Goal: Information Seeking & Learning: Find specific fact

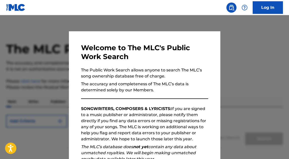
click at [271, 49] on div at bounding box center [144, 94] width 289 height 159
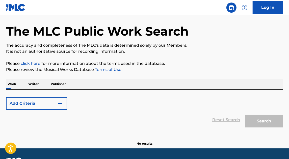
scroll to position [20, 0]
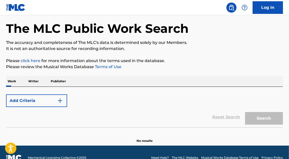
click at [49, 104] on button "Add Criteria" at bounding box center [36, 100] width 61 height 13
click at [62, 104] on button "Add Criteria" at bounding box center [36, 100] width 61 height 13
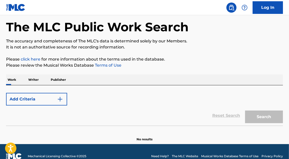
scroll to position [31, 0]
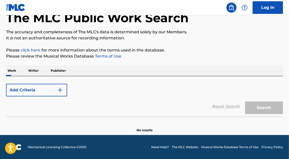
click at [63, 87] on img "Search Form" at bounding box center [60, 90] width 6 height 6
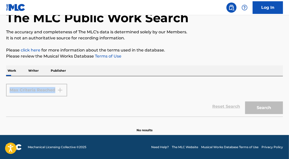
click at [63, 87] on div "Max Criteria Reached" at bounding box center [36, 90] width 61 height 13
click at [57, 90] on div "Max Criteria Reached" at bounding box center [36, 90] width 61 height 13
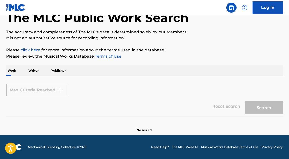
click at [47, 90] on div "Max Criteria Reached" at bounding box center [36, 90] width 61 height 13
click at [5, 69] on div "The MLC Public Work Search The accuracy and completeness of The MLC's data is d…" at bounding box center [144, 65] width 289 height 136
click at [18, 80] on div "Max Criteria Reached Reset Search Search" at bounding box center [144, 96] width 277 height 40
click at [34, 97] on div "Reset Search Search" at bounding box center [144, 106] width 277 height 20
click at [61, 82] on form "Max Criteria Reached Reset Search Search" at bounding box center [144, 98] width 277 height 35
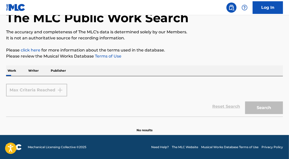
click at [233, 106] on div "Reset Search Search" at bounding box center [144, 106] width 277 height 20
click at [224, 106] on div "Reset Search Search" at bounding box center [144, 106] width 277 height 20
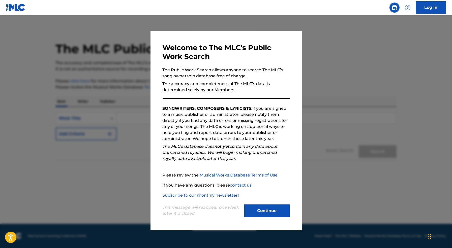
click at [278, 159] on button "Continue" at bounding box center [266, 211] width 45 height 13
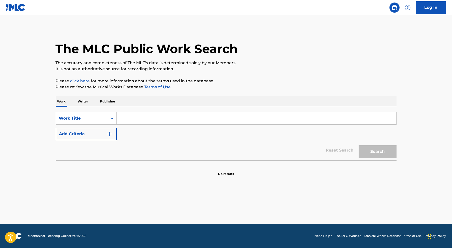
click at [128, 114] on input "Search Form" at bounding box center [257, 118] width 280 height 12
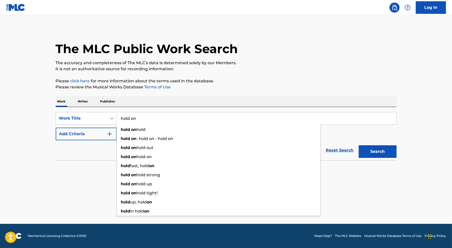
type input "hold on"
click at [82, 140] on button "Add Criteria" at bounding box center [86, 134] width 61 height 13
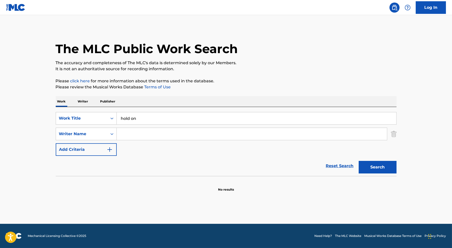
click at [171, 129] on input "Search Form" at bounding box center [252, 134] width 270 height 12
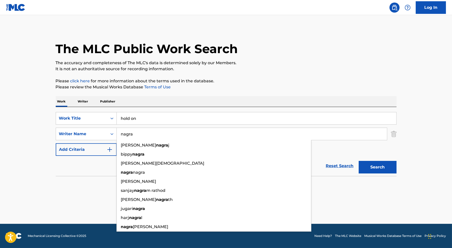
type input "nagra"
click at [288, 159] on button "Search" at bounding box center [378, 167] width 38 height 13
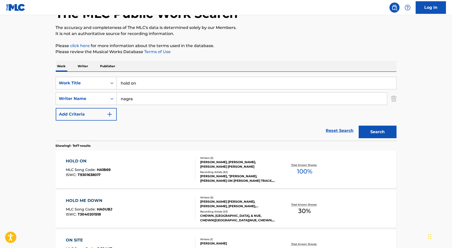
scroll to position [42, 0]
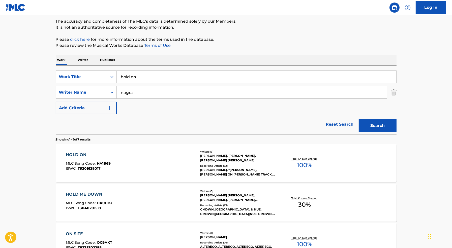
click at [72, 153] on div "HOLD ON" at bounding box center [88, 155] width 45 height 6
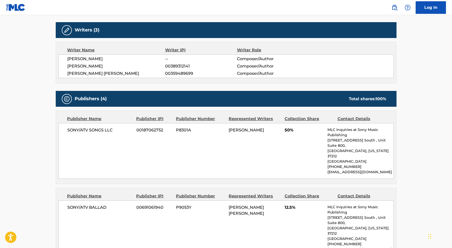
scroll to position [151, 0]
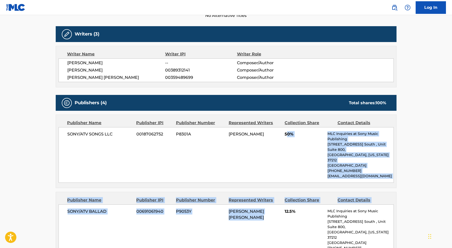
drag, startPoint x: 287, startPoint y: 134, endPoint x: 306, endPoint y: 197, distance: 66.1
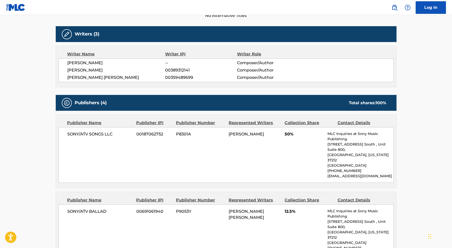
click at [252, 137] on div "SONY/ATV SONGS LLC 00187062752 P8301A [PERSON_NAME] 50% MLC Inquiries at Sony M…" at bounding box center [225, 155] width 335 height 56
drag, startPoint x: 66, startPoint y: 60, endPoint x: 336, endPoint y: 56, distance: 270.1
click at [288, 56] on div "Writer Name Writer IPI Writer Role [PERSON_NAME] -- Composer/Author [PERSON_NAM…" at bounding box center [226, 67] width 341 height 42
click at [288, 58] on div "[PERSON_NAME] -- Composer/Author [PERSON_NAME] 00389312141 Composer/Author [PER…" at bounding box center [225, 70] width 335 height 24
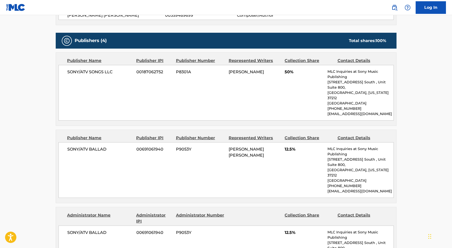
scroll to position [146, 0]
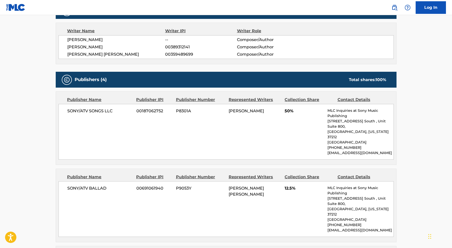
scroll to position [42, 0]
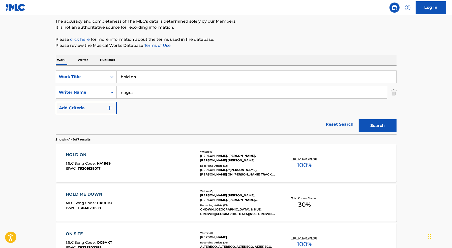
drag, startPoint x: 147, startPoint y: 78, endPoint x: 67, endPoint y: 65, distance: 81.2
click at [68, 66] on div "SearchWithCriteria7c8c76ce-d73d-4160-b6d9-629e0cda82ea Work Title hold on Searc…" at bounding box center [226, 100] width 341 height 69
type input "laneswitch"
click at [288, 120] on button "Search" at bounding box center [378, 126] width 38 height 13
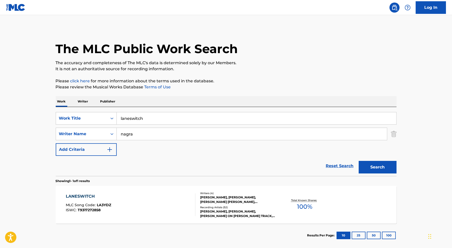
click at [72, 159] on div "LANESWITCH" at bounding box center [88, 197] width 45 height 6
click at [145, 123] on input "laneswitch" at bounding box center [257, 118] width 280 height 12
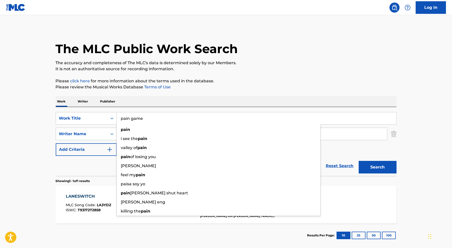
type input "pain game"
click at [288, 159] on button "Search" at bounding box center [378, 167] width 38 height 13
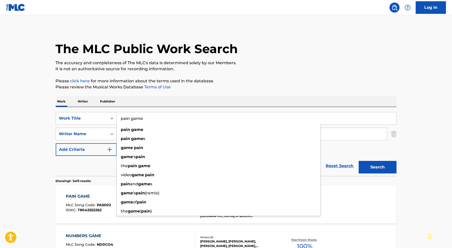
click at [0, 135] on main "The MLC Public Work Search The accuracy and completeness of The MLC's data is d…" at bounding box center [226, 172] width 452 height 314
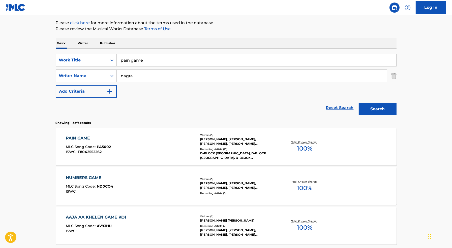
scroll to position [66, 0]
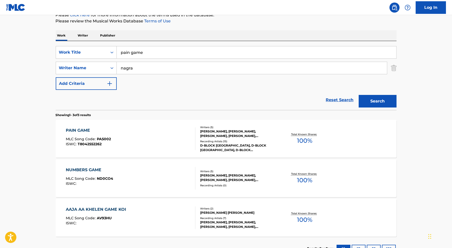
click at [90, 130] on div "PAIN GAME" at bounding box center [88, 131] width 45 height 6
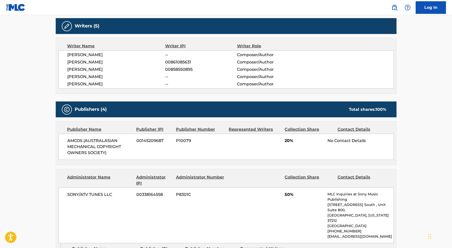
scroll to position [157, 0]
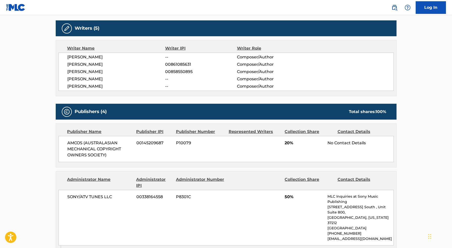
scroll to position [66, 0]
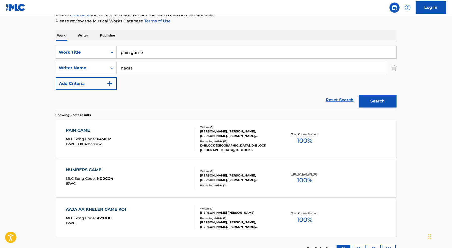
click at [179, 55] on input "pain game" at bounding box center [257, 52] width 280 height 12
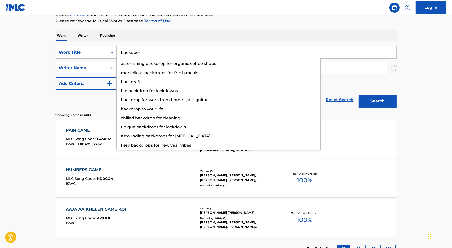
click at [288, 95] on button "Search" at bounding box center [378, 101] width 38 height 13
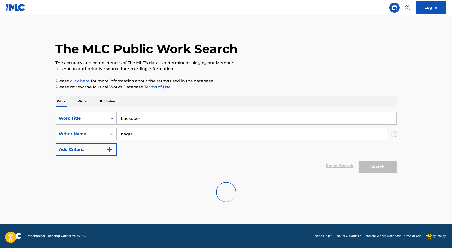
scroll to position [0, 0]
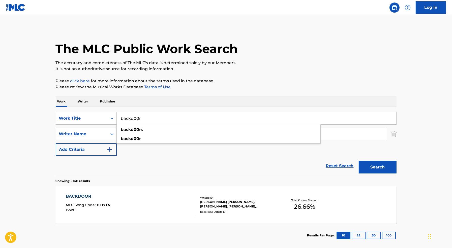
type input "backd00r"
click at [288, 159] on button "Search" at bounding box center [378, 167] width 38 height 13
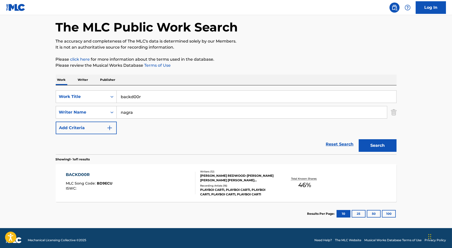
scroll to position [25, 0]
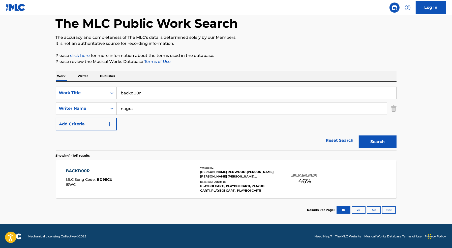
click at [87, 159] on div "BACKD00R" at bounding box center [89, 171] width 47 height 6
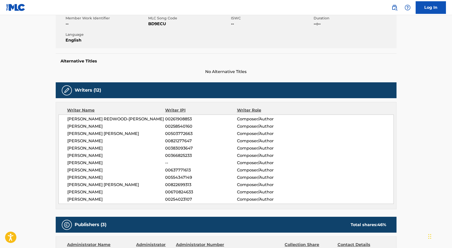
scroll to position [95, 0]
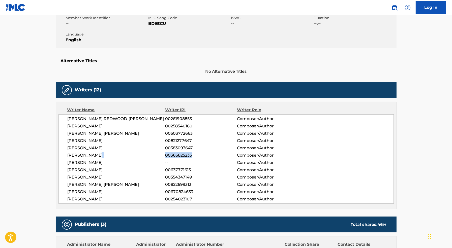
drag, startPoint x: 196, startPoint y: 155, endPoint x: 158, endPoint y: 154, distance: 38.1
click at [158, 154] on div "[PERSON_NAME] 00366825233 Composer/Author" at bounding box center [231, 156] width 326 height 6
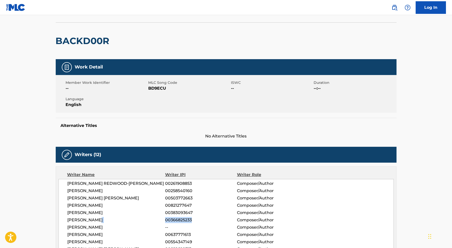
scroll to position [101, 0]
